Goal: Transaction & Acquisition: Download file/media

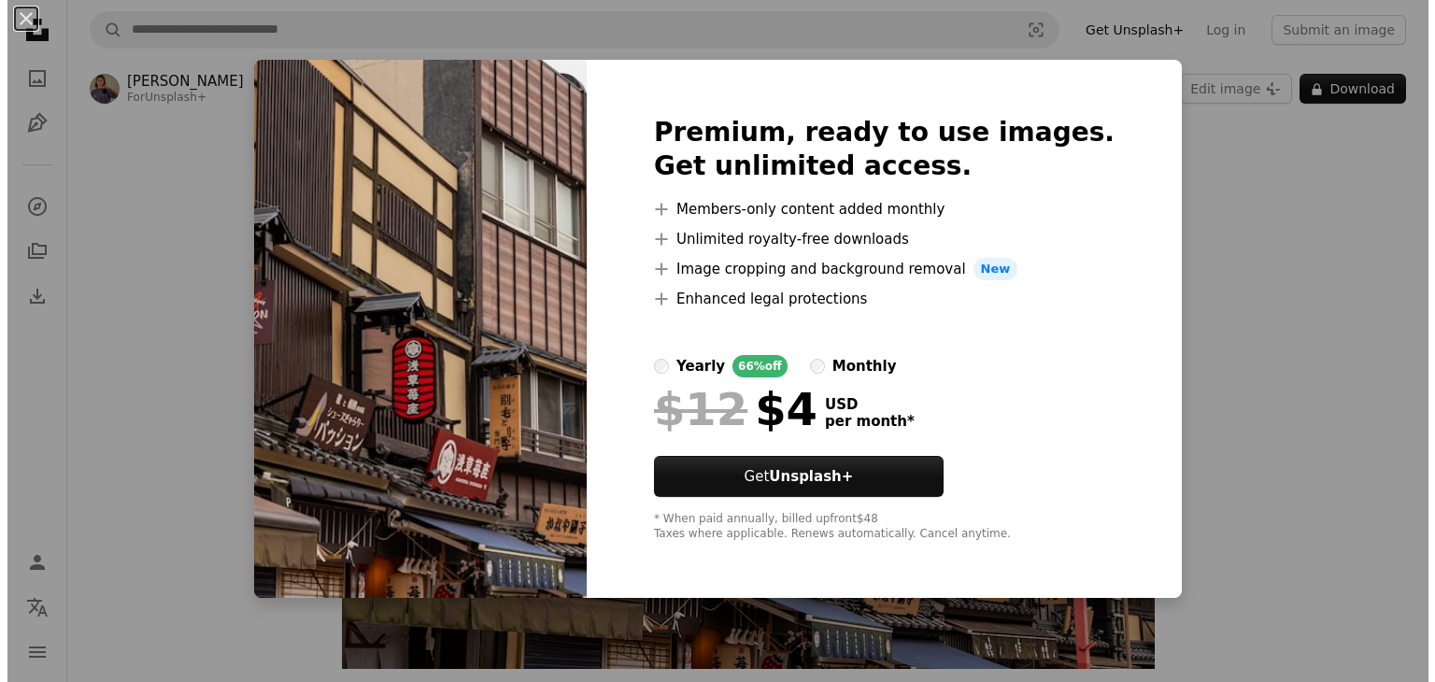
scroll to position [467, 0]
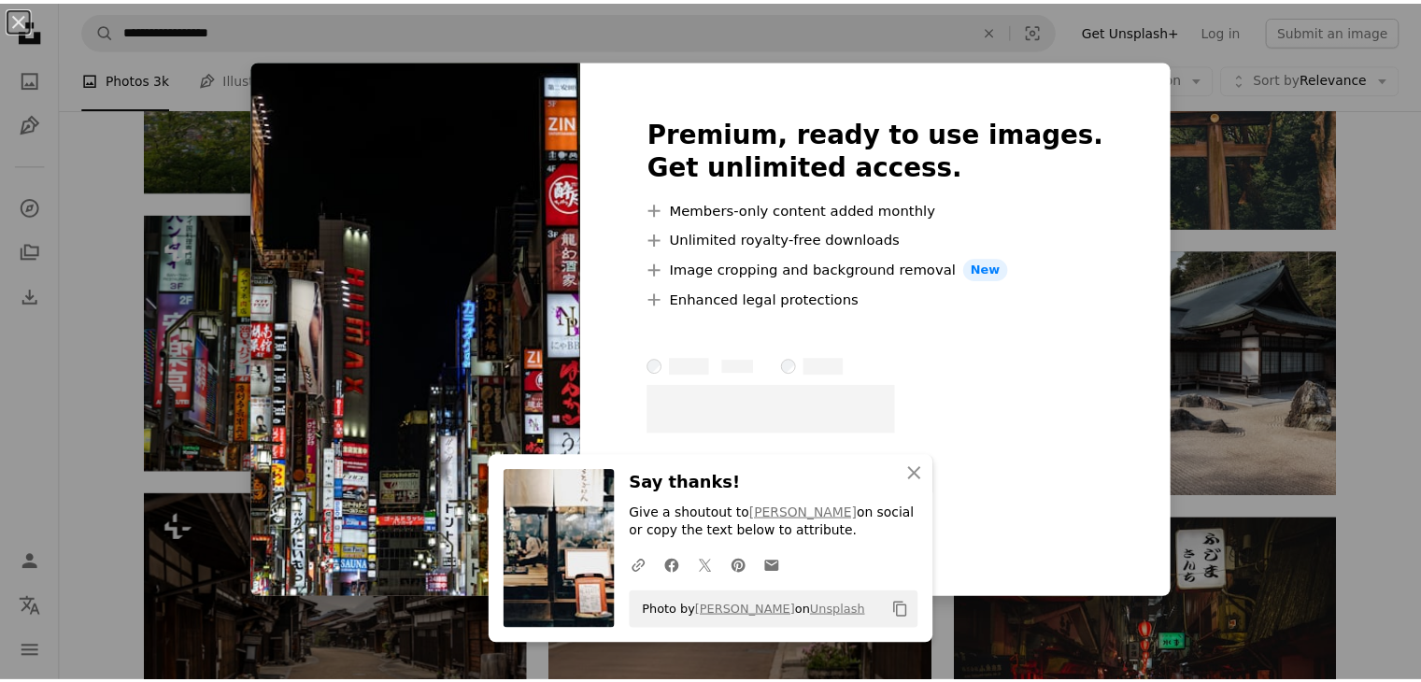
scroll to position [4680, 0]
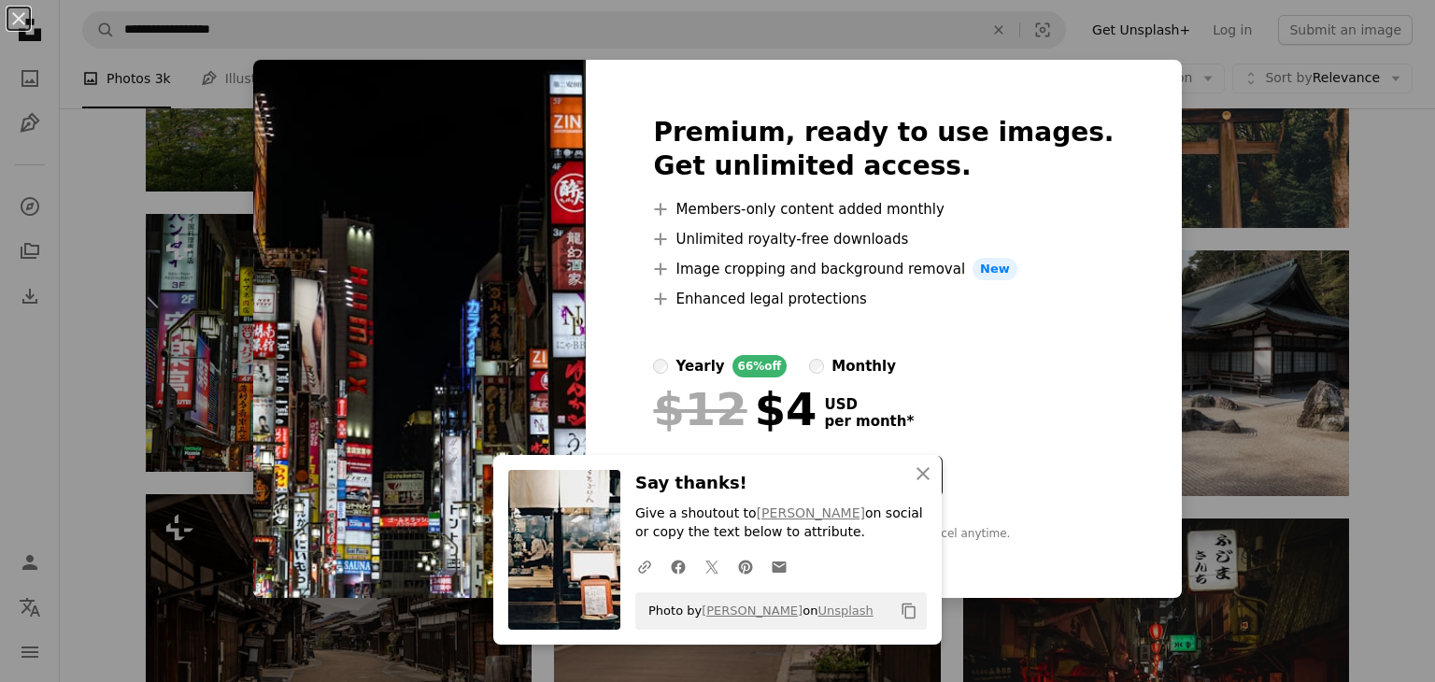
click at [1210, 256] on div "An X shape An X shape Close Say thanks! Give a shoutout to Danis Lou on social …" at bounding box center [717, 341] width 1435 height 682
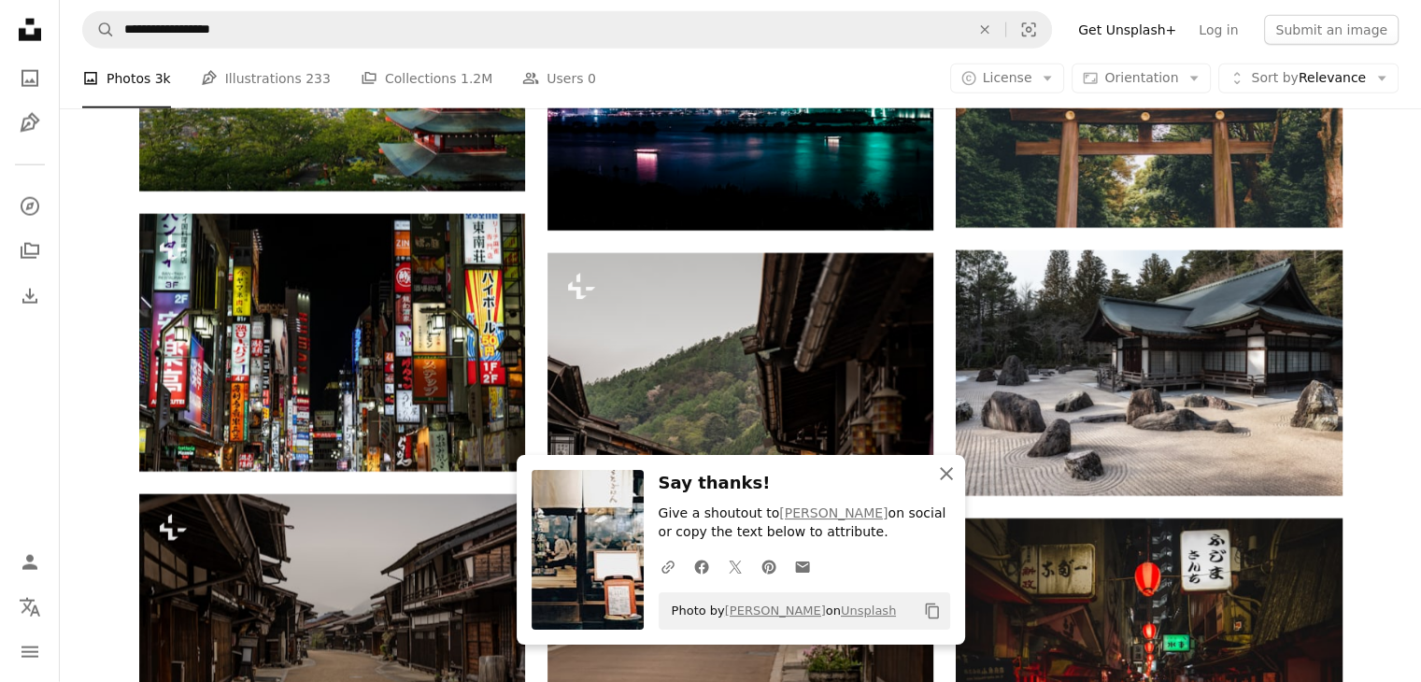
click at [953, 478] on icon "An X shape" at bounding box center [946, 474] width 22 height 22
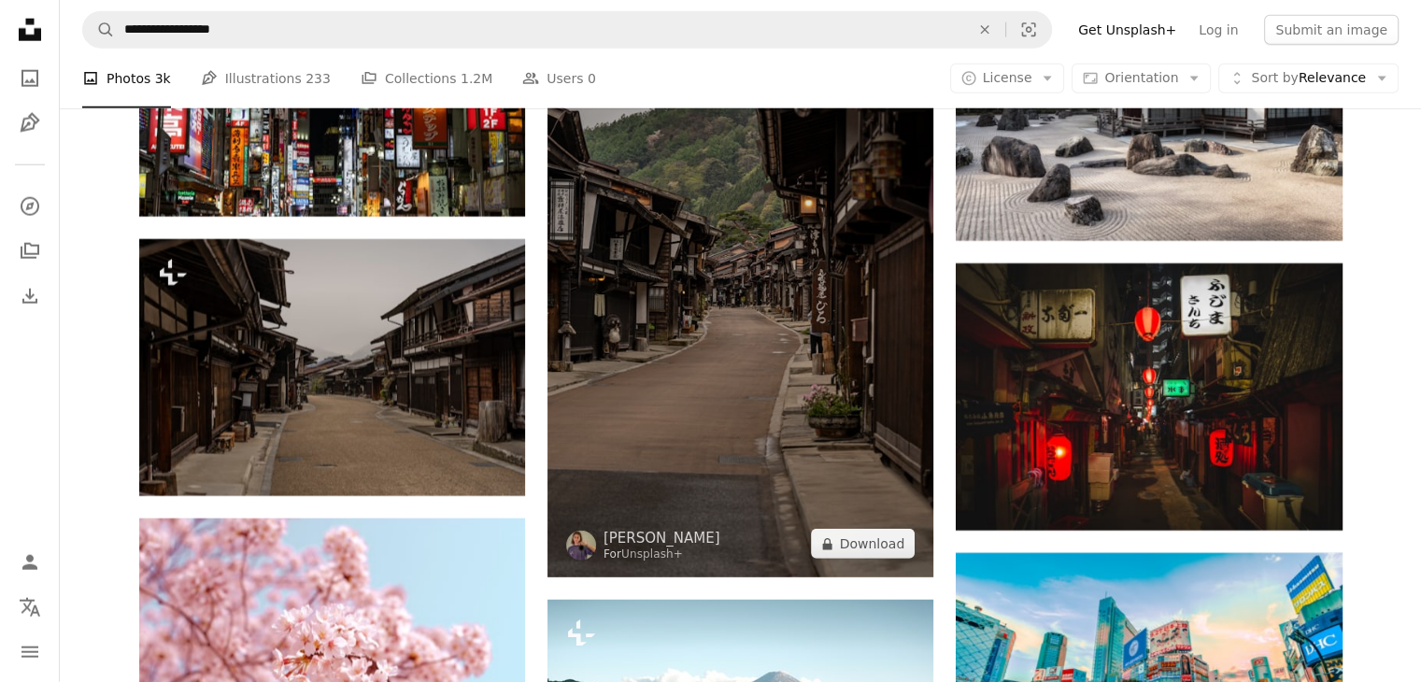
scroll to position [4961, 0]
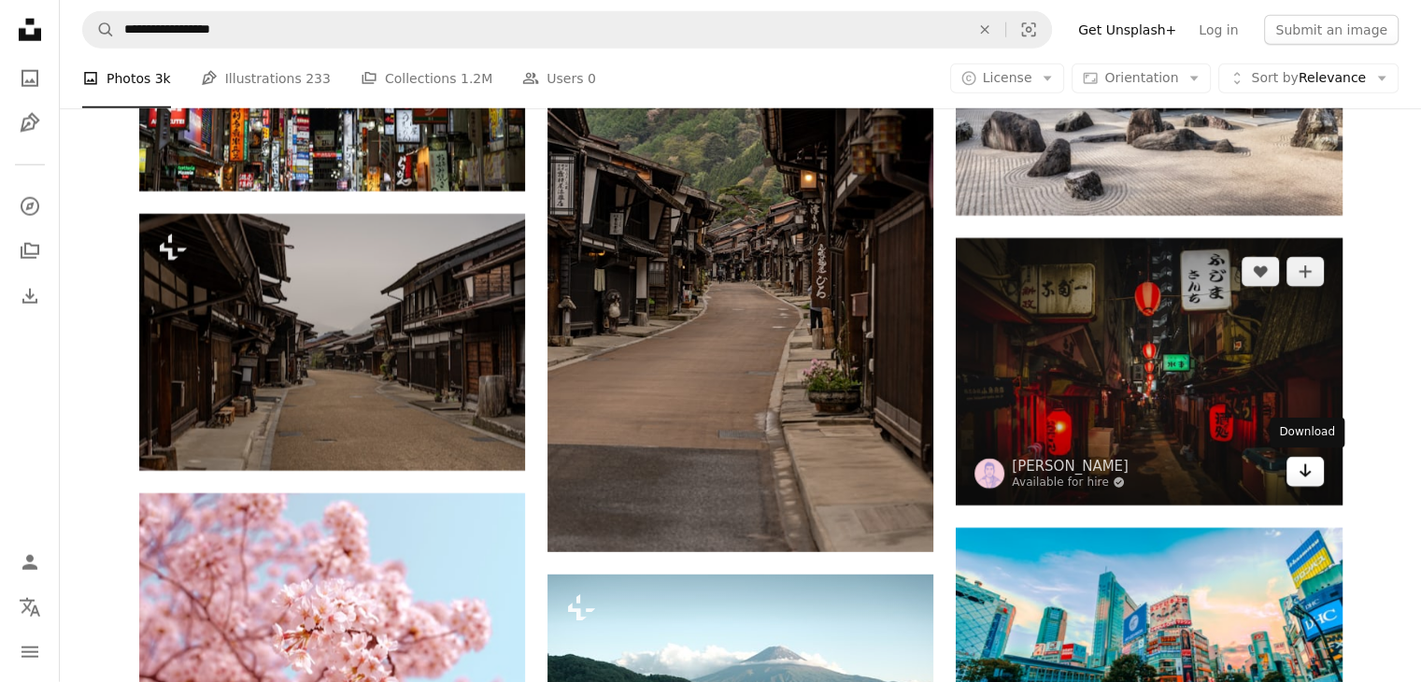
click at [1308, 482] on link "Arrow pointing down" at bounding box center [1305, 472] width 37 height 30
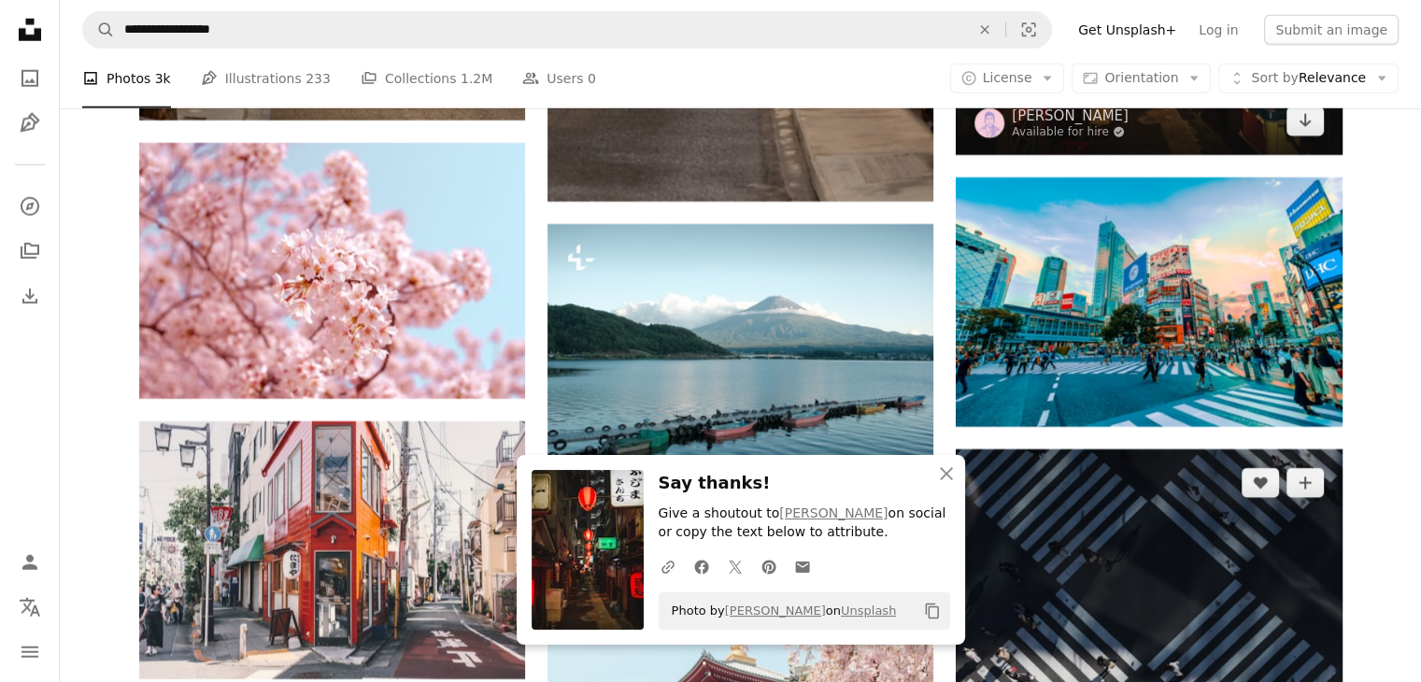
scroll to position [5334, 0]
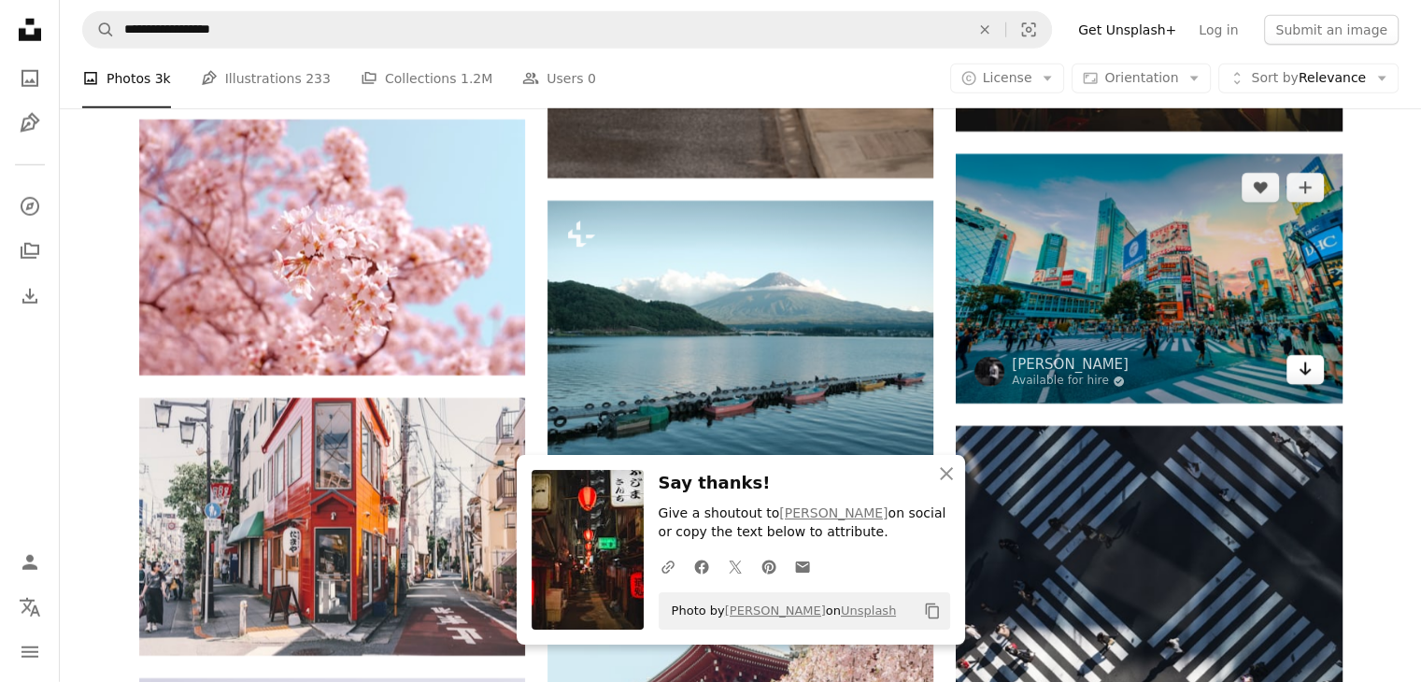
click at [1311, 375] on icon "Arrow pointing down" at bounding box center [1305, 369] width 15 height 22
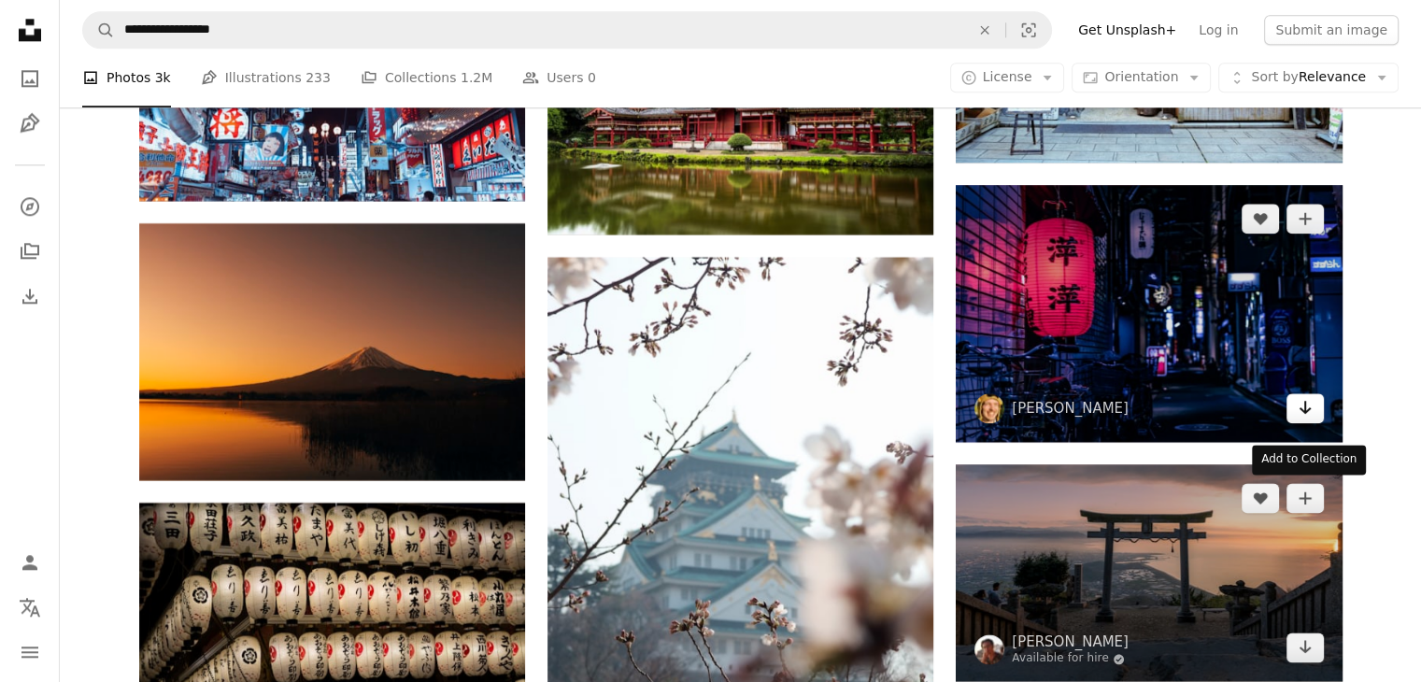
scroll to position [9727, 0]
